Goal: Transaction & Acquisition: Purchase product/service

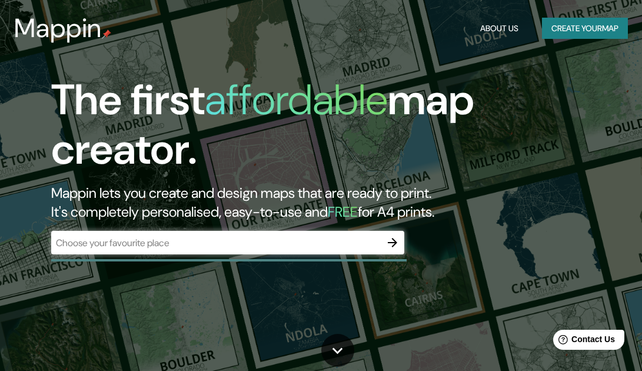
click at [574, 29] on button "Create your map" at bounding box center [585, 29] width 86 height 22
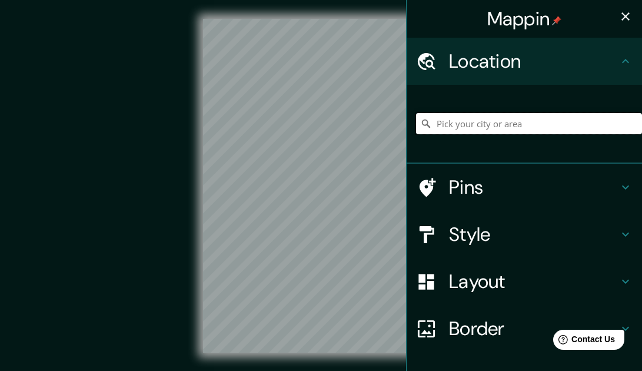
click at [511, 124] on input "Pick your city or area" at bounding box center [529, 123] width 226 height 21
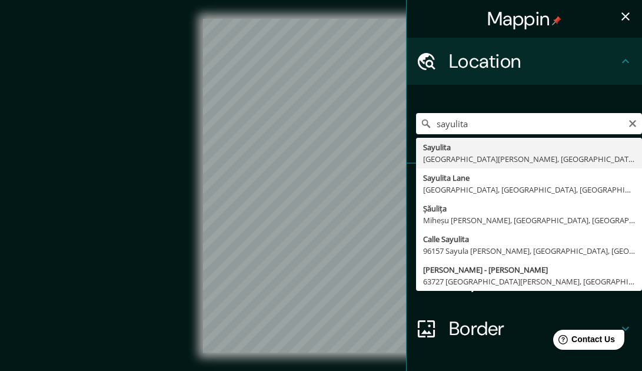
type input "Sayulita, [GEOGRAPHIC_DATA][PERSON_NAME], [GEOGRAPHIC_DATA], [GEOGRAPHIC_DATA]"
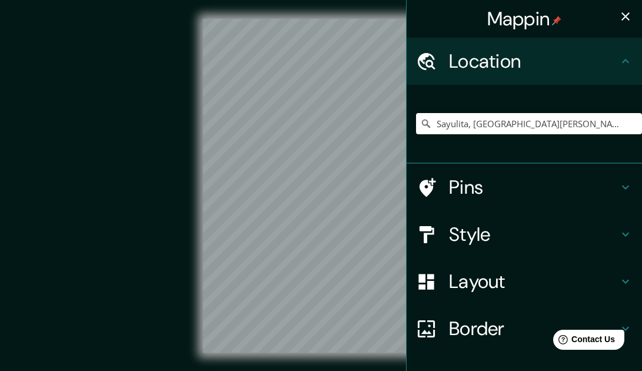
click at [484, 235] on h4 "Style" at bounding box center [534, 234] width 170 height 24
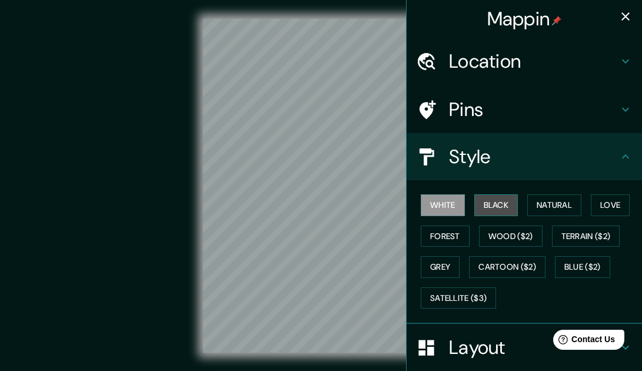
click at [488, 205] on button "Black" at bounding box center [496, 205] width 44 height 22
click at [431, 212] on button "White" at bounding box center [443, 205] width 44 height 22
click at [444, 237] on button "Forest" at bounding box center [445, 236] width 49 height 22
click at [443, 210] on button "White" at bounding box center [443, 205] width 44 height 22
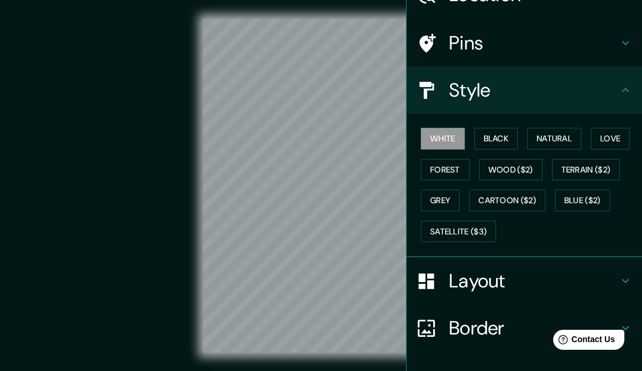
scroll to position [145, 0]
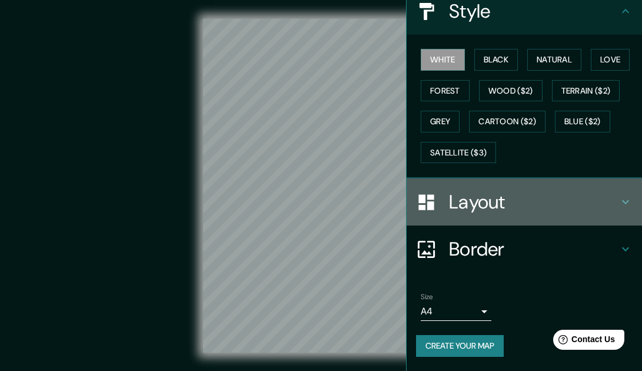
click at [467, 203] on h4 "Layout" at bounding box center [534, 202] width 170 height 24
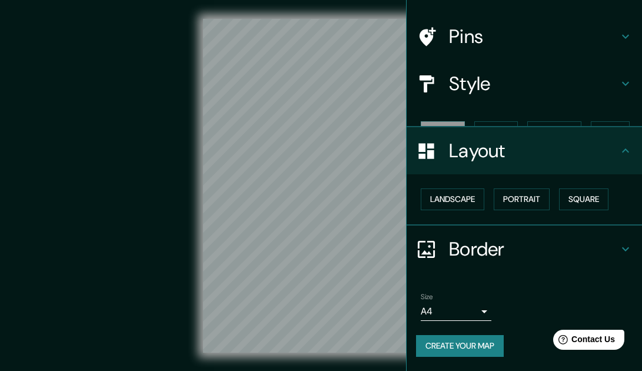
scroll to position [52, 0]
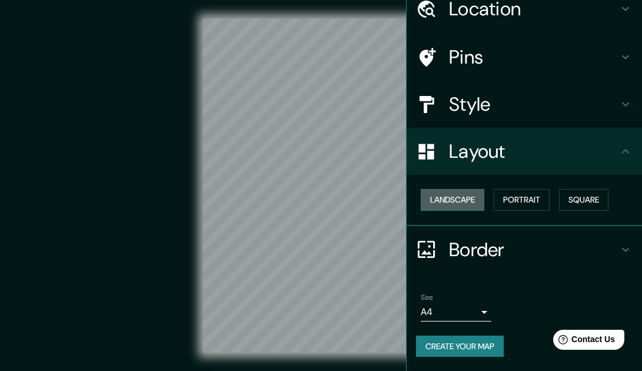
click at [461, 207] on button "Landscape" at bounding box center [453, 200] width 64 height 22
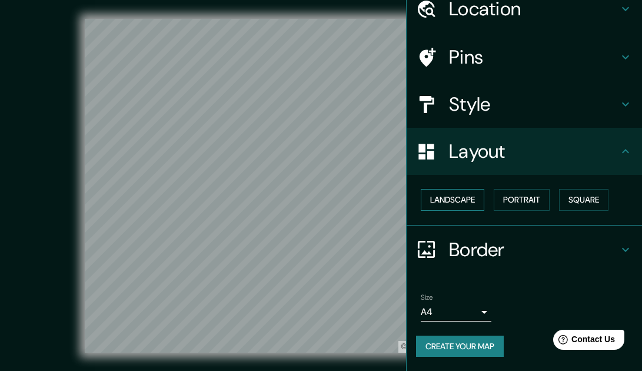
click at [461, 207] on button "Landscape" at bounding box center [453, 200] width 64 height 22
click at [503, 202] on button "Portrait" at bounding box center [522, 200] width 56 height 22
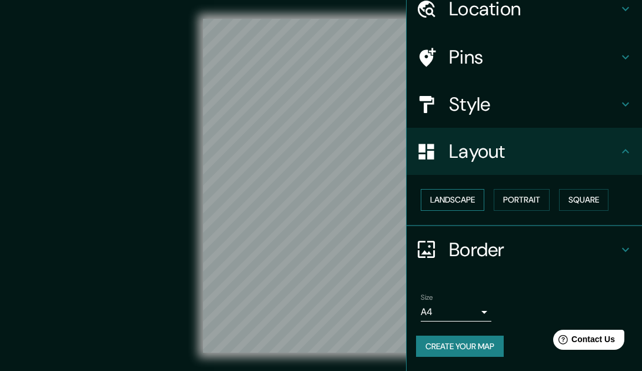
click at [463, 205] on button "Landscape" at bounding box center [453, 200] width 64 height 22
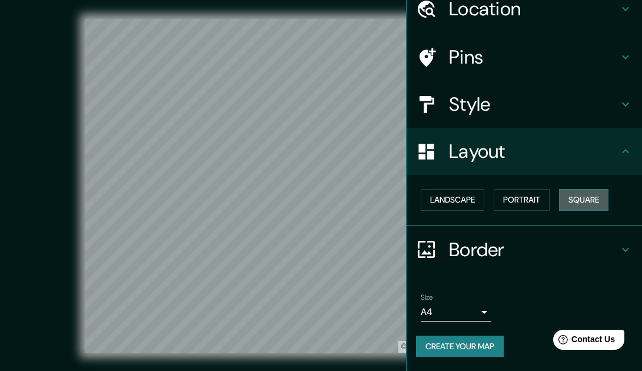
click at [561, 204] on button "Square" at bounding box center [583, 200] width 49 height 22
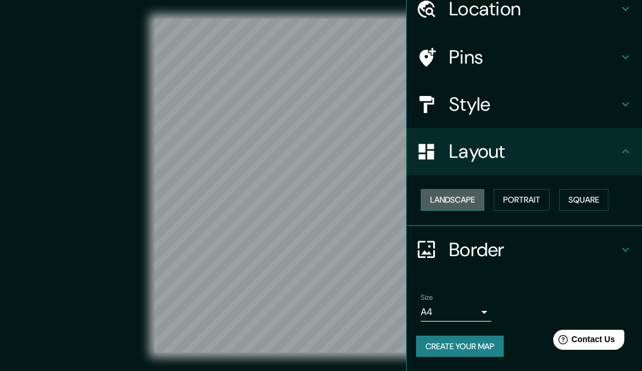
click at [471, 202] on button "Landscape" at bounding box center [453, 200] width 64 height 22
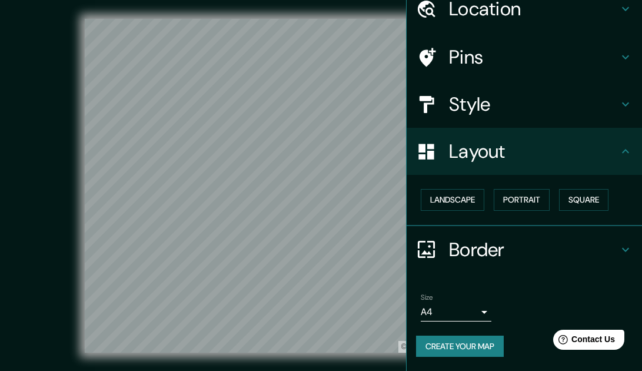
click at [475, 248] on h4 "Border" at bounding box center [534, 250] width 170 height 24
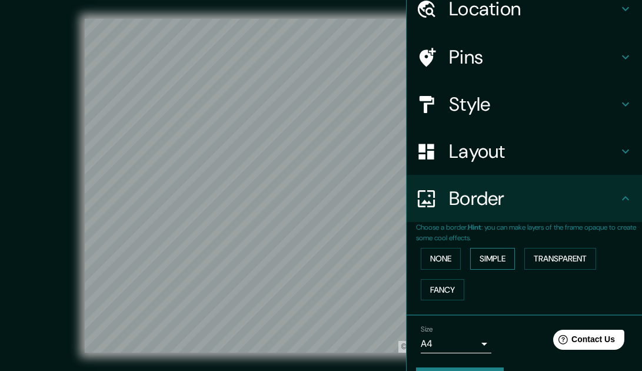
click at [493, 260] on button "Simple" at bounding box center [492, 259] width 45 height 22
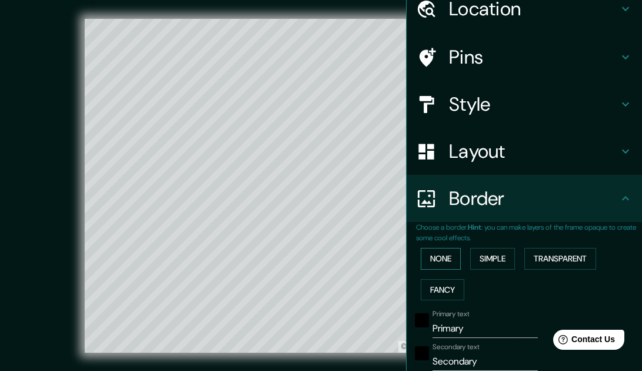
click at [442, 260] on button "None" at bounding box center [441, 259] width 40 height 22
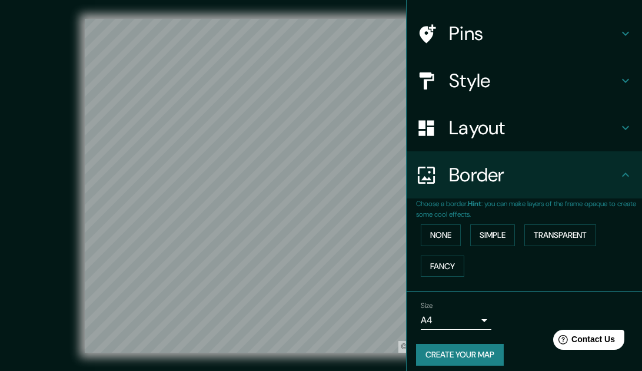
scroll to position [85, 0]
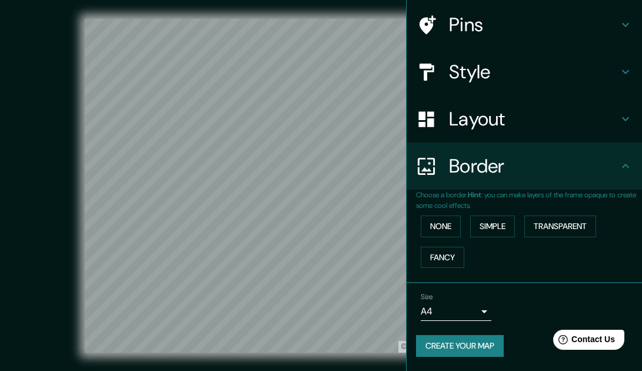
click at [621, 168] on icon at bounding box center [626, 166] width 14 height 14
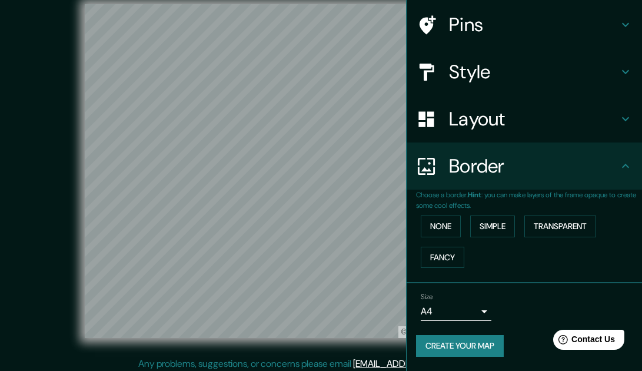
scroll to position [19, 0]
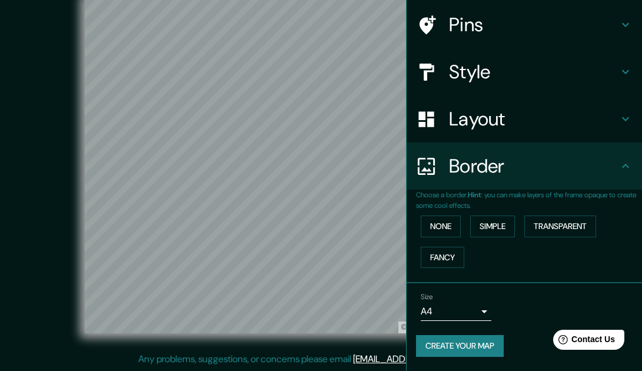
click at [476, 310] on body "Mappin Location [GEOGRAPHIC_DATA], [GEOGRAPHIC_DATA][PERSON_NAME], [GEOGRAPHIC_…" at bounding box center [321, 166] width 642 height 371
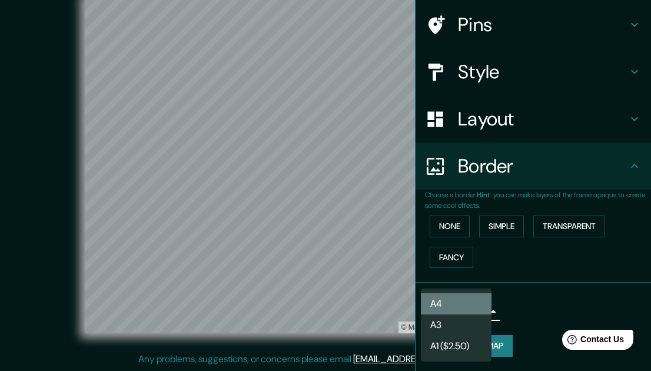
click at [470, 303] on li "A4" at bounding box center [456, 303] width 71 height 21
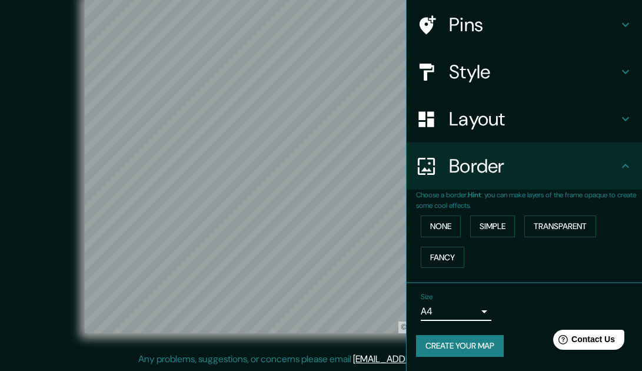
click at [483, 345] on button "Create your map" at bounding box center [460, 346] width 88 height 22
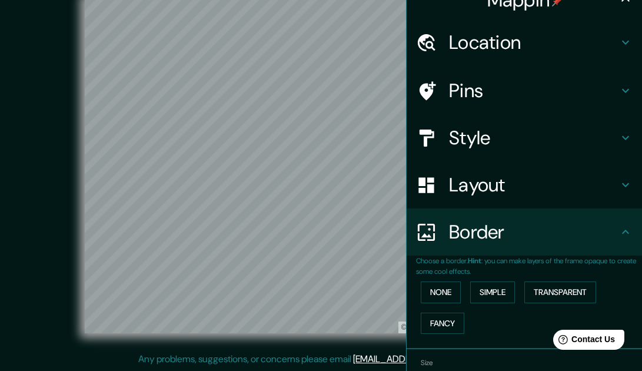
scroll to position [85, 0]
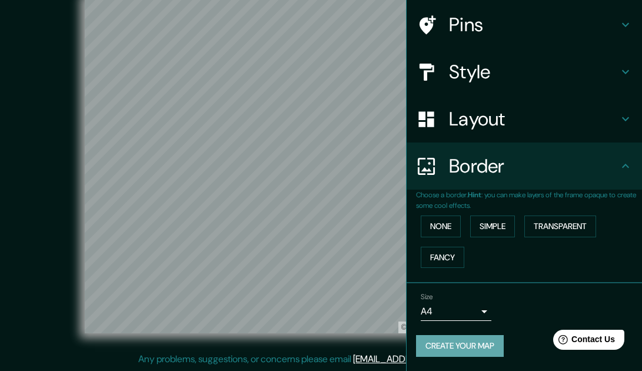
click at [442, 348] on button "Create your map" at bounding box center [460, 346] width 88 height 22
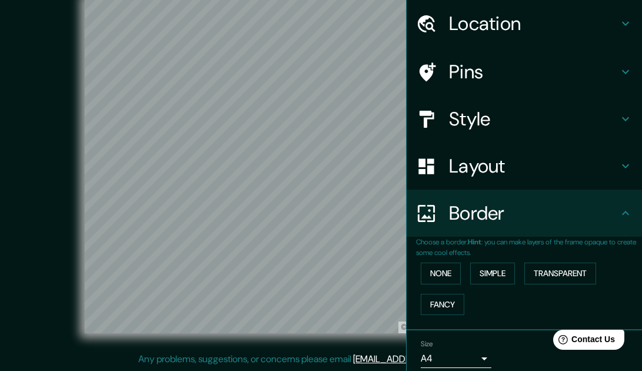
scroll to position [0, 0]
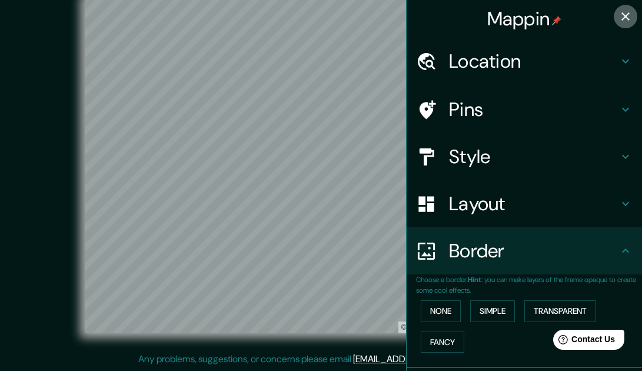
click at [622, 20] on icon "button" at bounding box center [626, 16] width 8 height 8
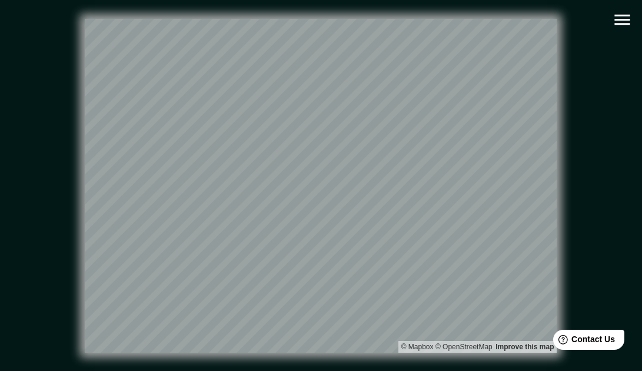
click at [623, 24] on icon "button" at bounding box center [621, 20] width 15 height 11
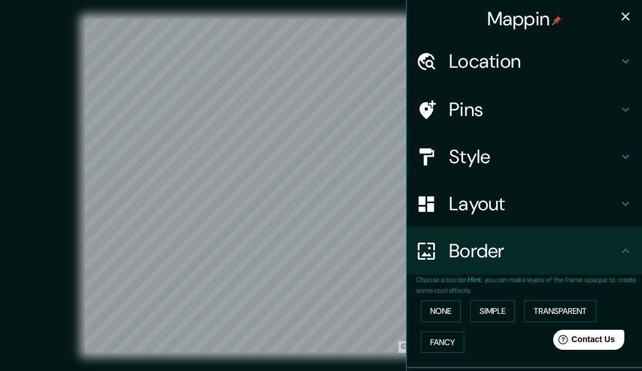
click at [622, 20] on icon "button" at bounding box center [626, 16] width 8 height 8
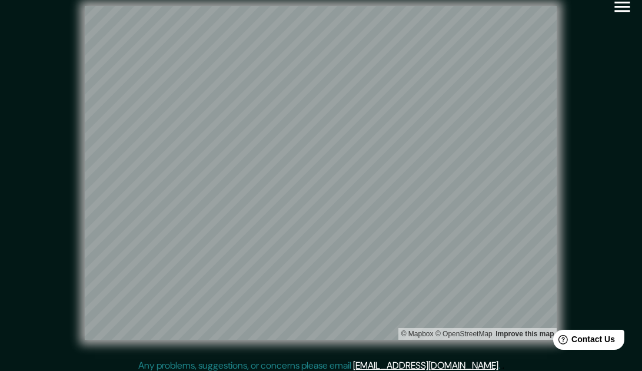
scroll to position [19, 0]
